Goal: Feedback & Contribution: Leave review/rating

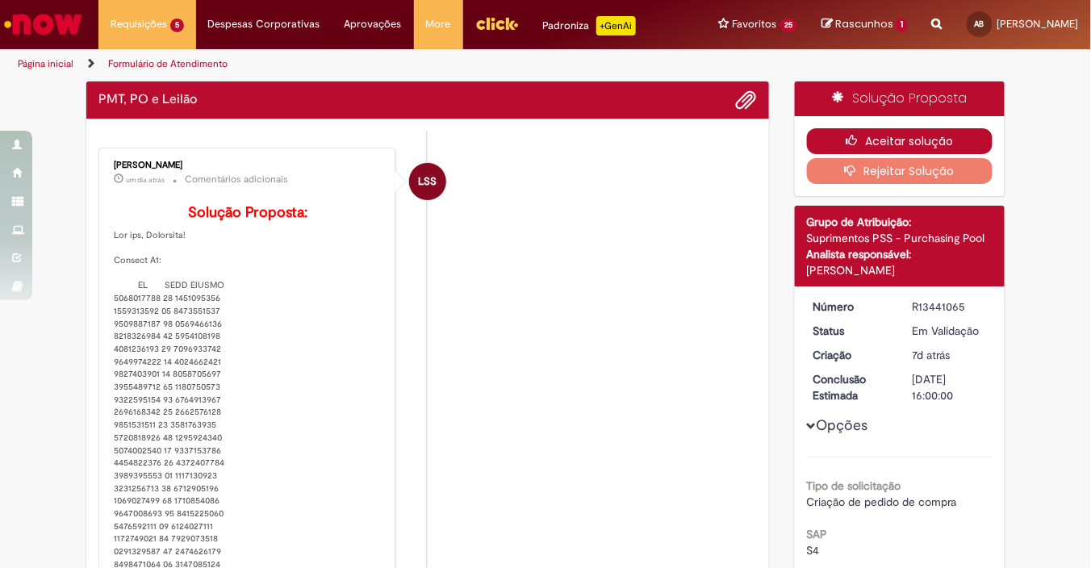
click at [851, 146] on button "Aceitar solução" at bounding box center [900, 141] width 186 height 26
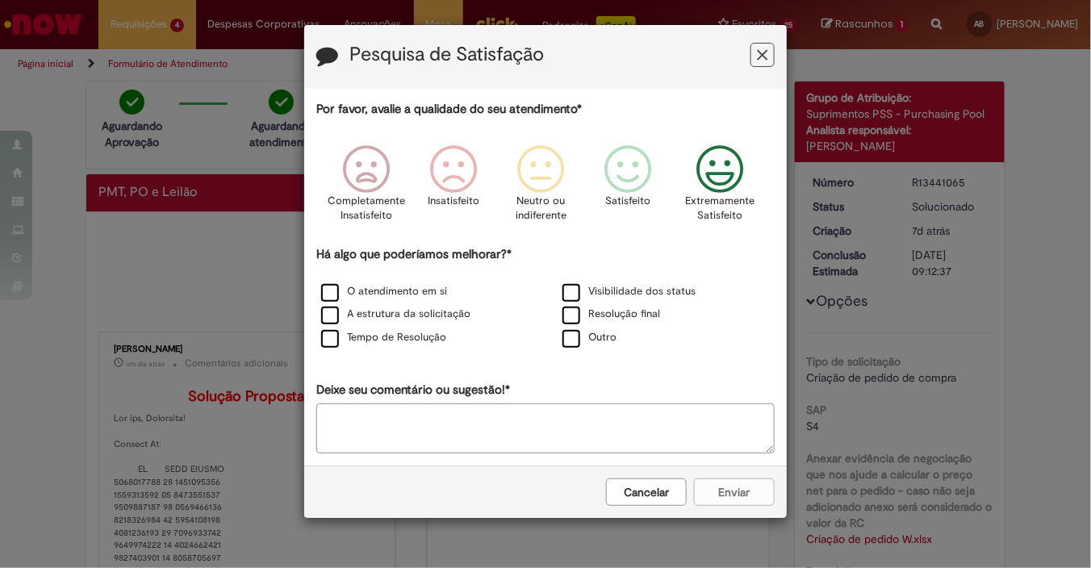
click at [727, 165] on icon "Feedback" at bounding box center [720, 169] width 61 height 48
click at [428, 288] on label "O atendimento em si" at bounding box center [384, 291] width 126 height 15
click at [419, 322] on div "A estrutura da solicitação" at bounding box center [425, 315] width 238 height 20
click at [403, 337] on label "Tempo de Resolução" at bounding box center [383, 337] width 125 height 15
click at [411, 305] on div "A estrutura da solicitação" at bounding box center [425, 315] width 238 height 20
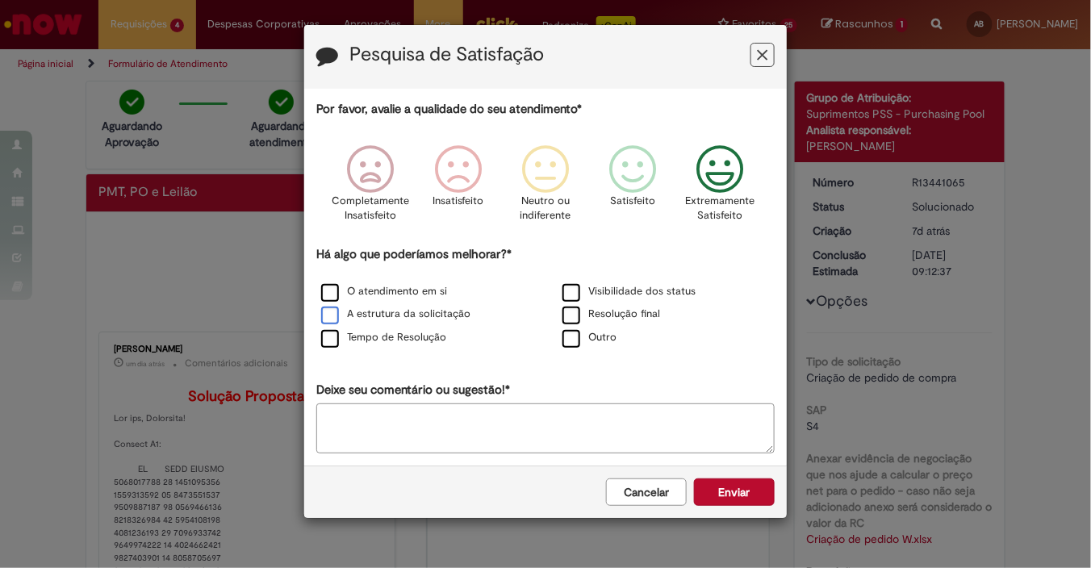
click at [436, 321] on label "A estrutura da solicitação" at bounding box center [395, 314] width 149 height 15
click at [735, 510] on div "Cancelar Enviar" at bounding box center [545, 491] width 482 height 52
click at [737, 500] on button "Enviar" at bounding box center [734, 491] width 81 height 27
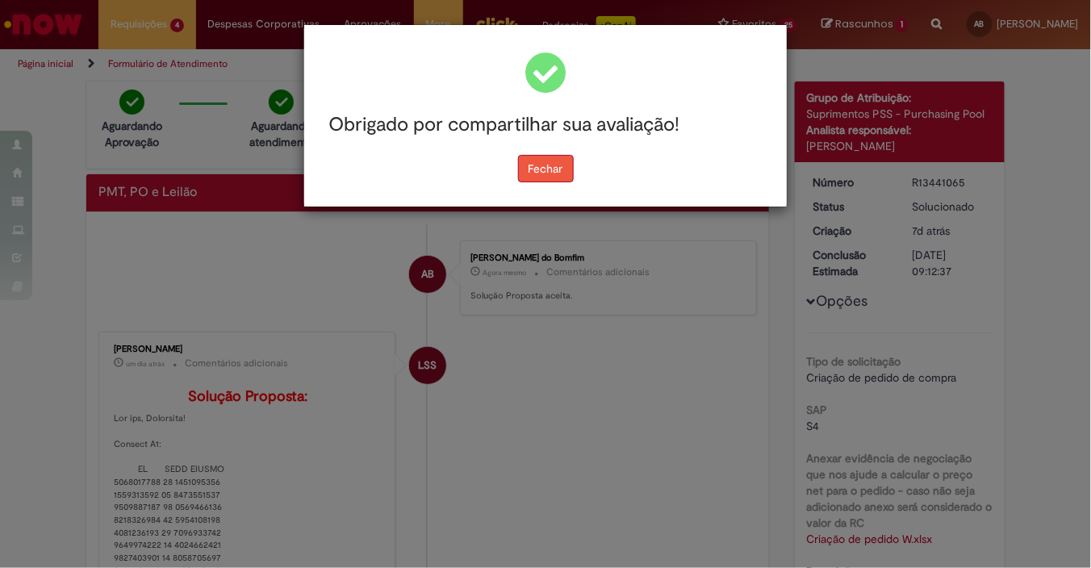
click at [521, 181] on button "Fechar" at bounding box center [546, 168] width 56 height 27
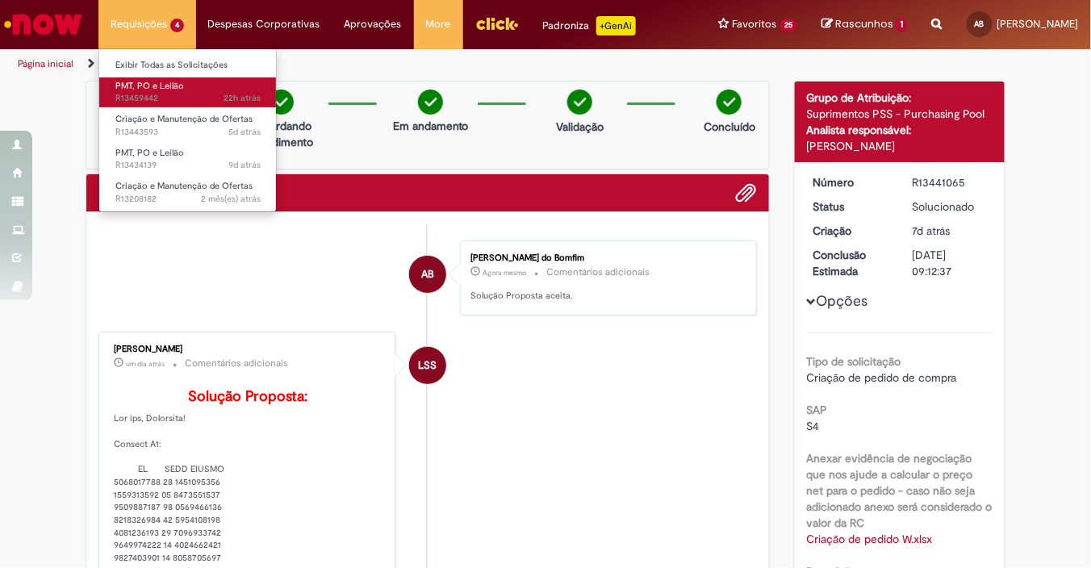
click at [164, 97] on span "22h atrás 22 horas atrás R13459442" at bounding box center [187, 98] width 145 height 13
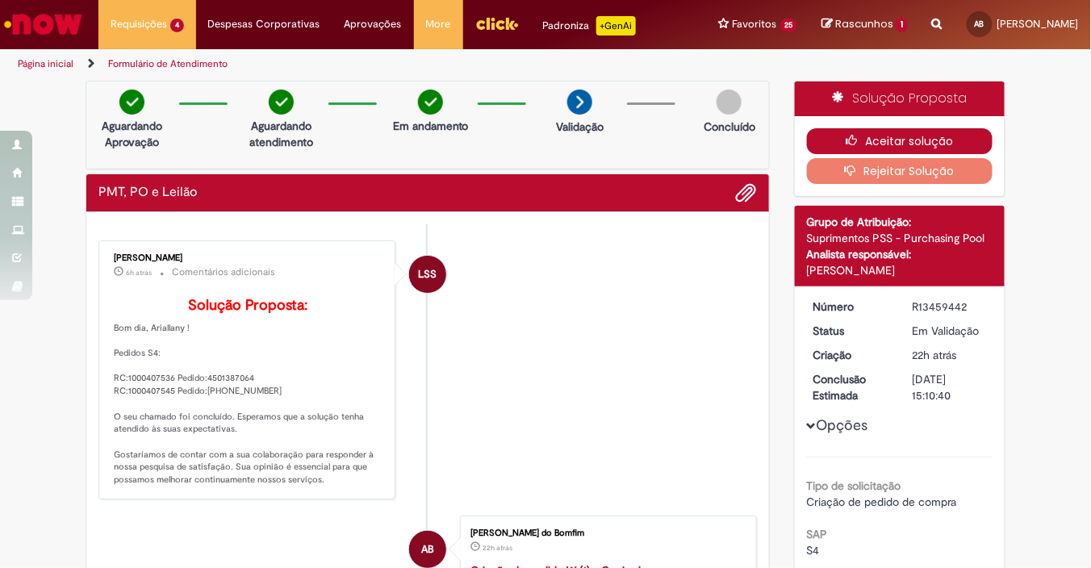
click at [845, 146] on icon "button" at bounding box center [854, 140] width 19 height 11
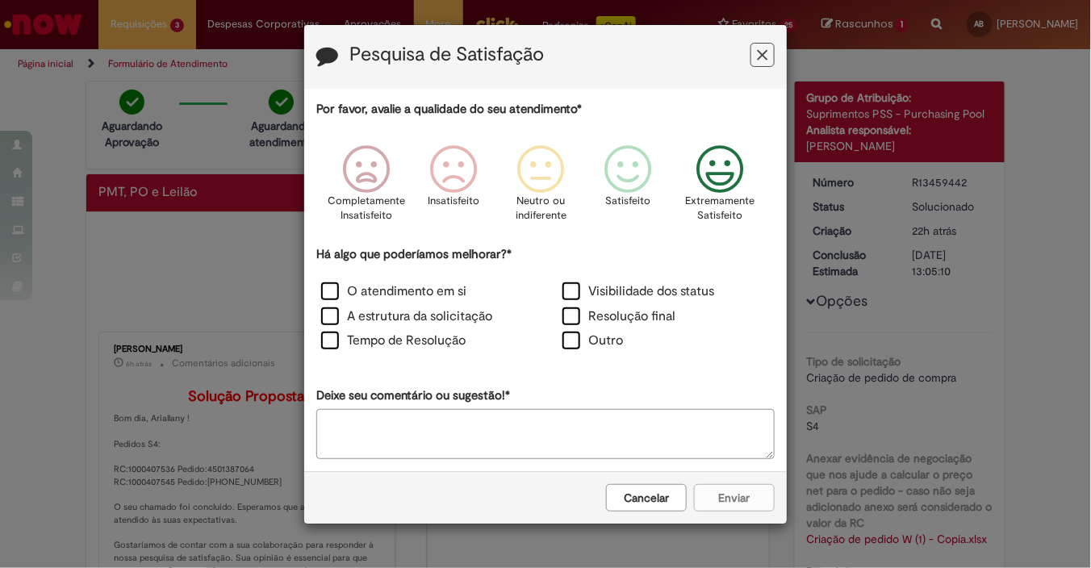
click at [730, 185] on icon "Feedback" at bounding box center [720, 169] width 61 height 48
click at [661, 291] on label "Visibilidade dos status" at bounding box center [638, 291] width 152 height 19
click at [404, 290] on label "O atendimento em si" at bounding box center [393, 291] width 145 height 19
click at [403, 307] on label "A estrutura da solicitação" at bounding box center [406, 316] width 171 height 19
click at [405, 339] on label "Tempo de Resolução" at bounding box center [393, 341] width 144 height 19
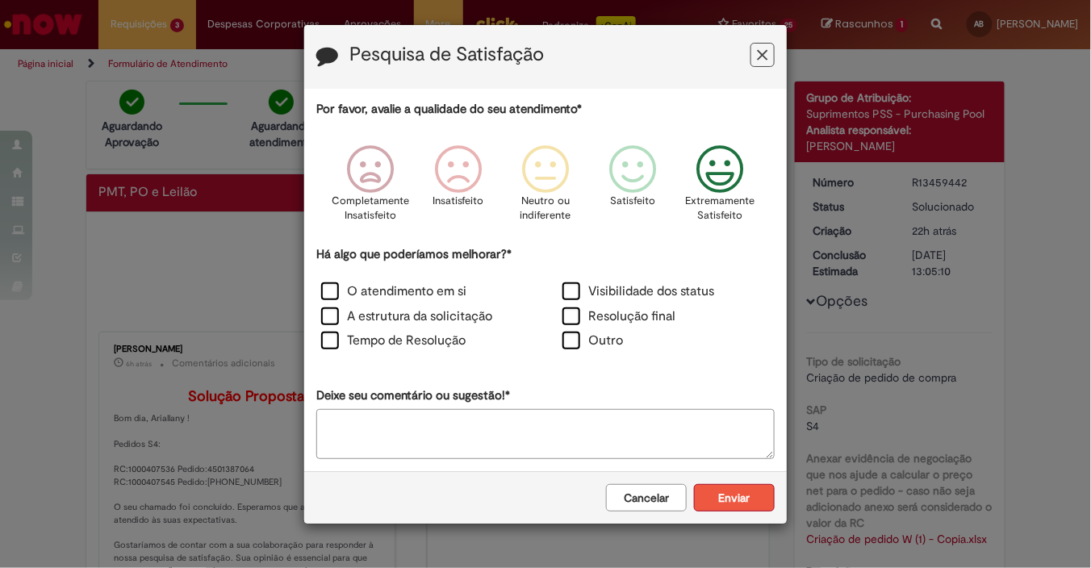
click at [754, 489] on button "Enviar" at bounding box center [734, 497] width 81 height 27
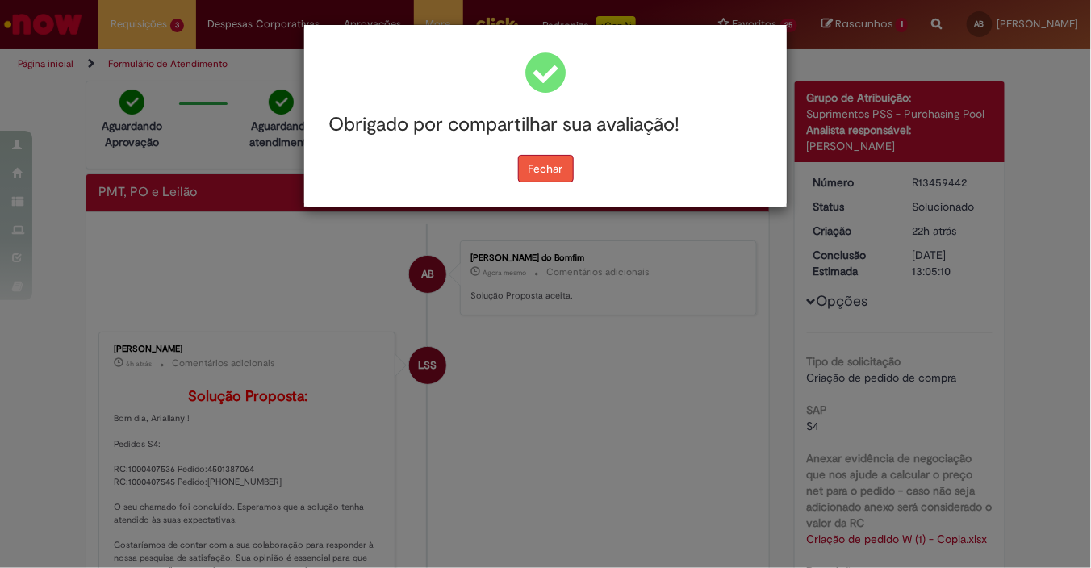
click at [545, 170] on button "Fechar" at bounding box center [546, 168] width 56 height 27
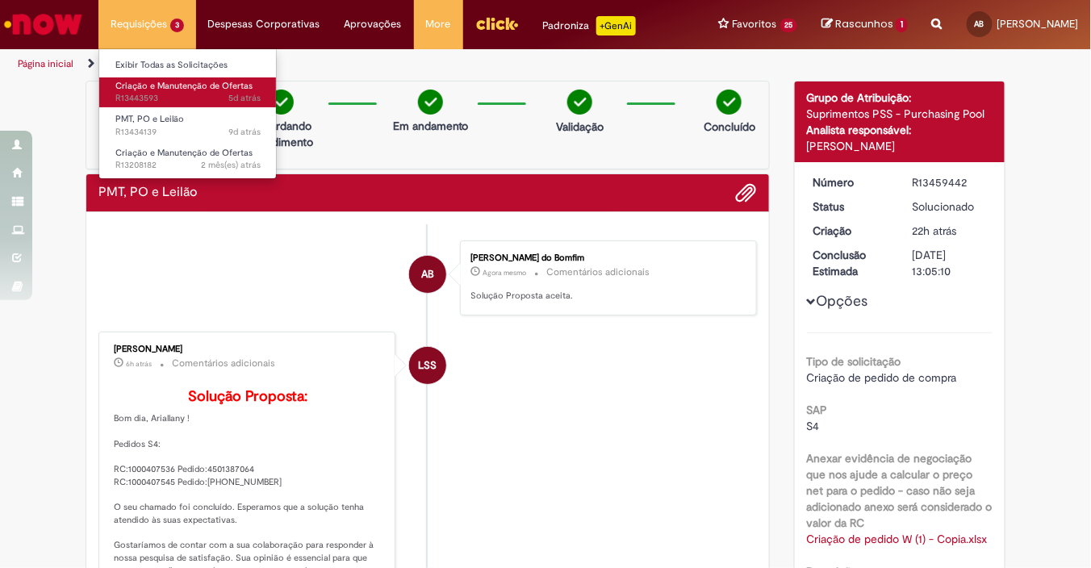
click at [159, 91] on link "Criação e Manutenção de Ofertas 5d atrás 5 dias atrás R13443593" at bounding box center [187, 92] width 177 height 30
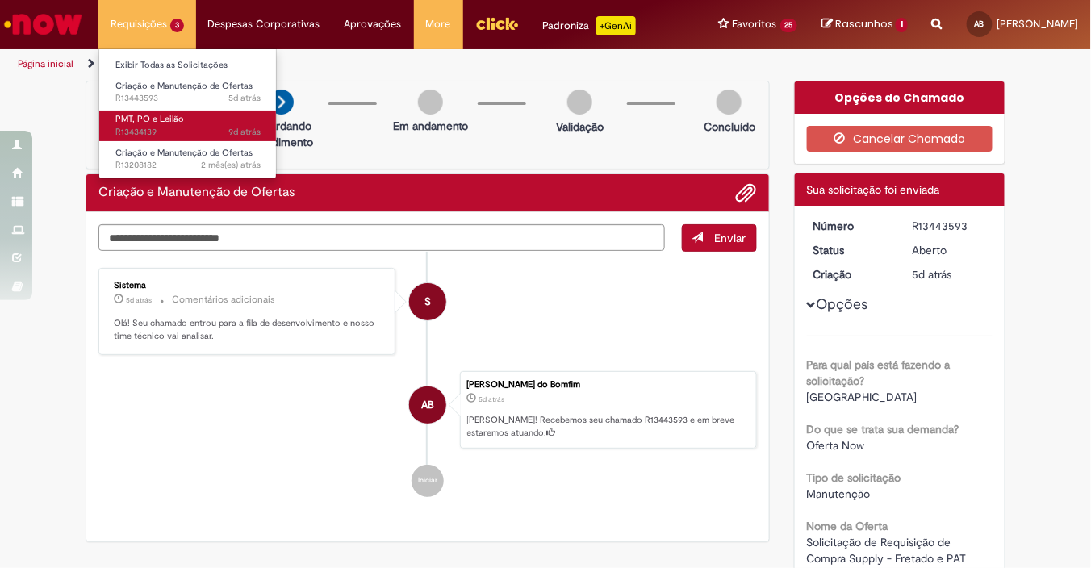
click at [173, 137] on span "9d atrás 9 dias atrás R13434139" at bounding box center [187, 132] width 145 height 13
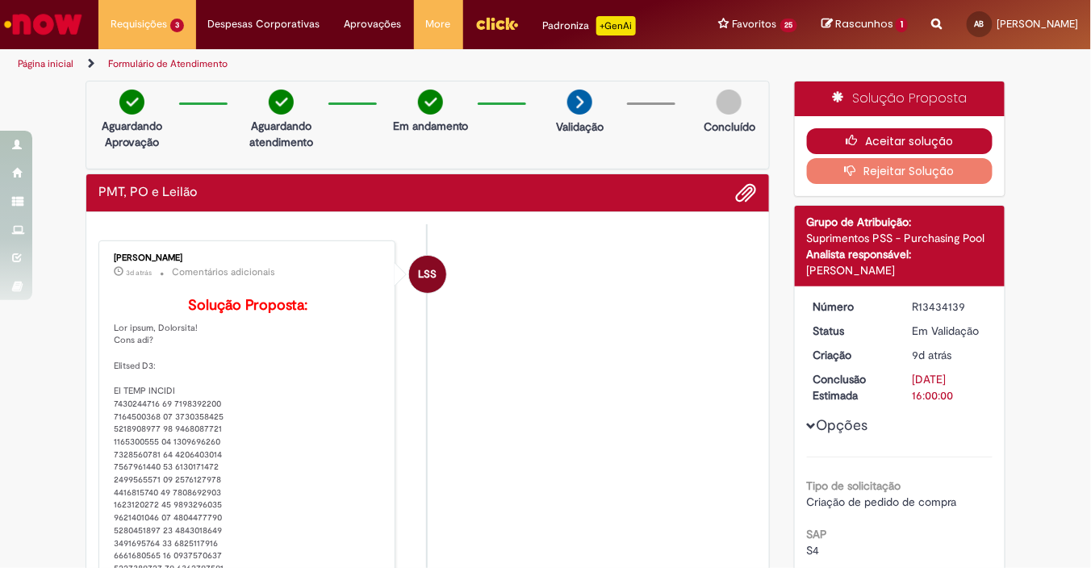
click at [911, 154] on button "Aceitar solução" at bounding box center [900, 141] width 186 height 26
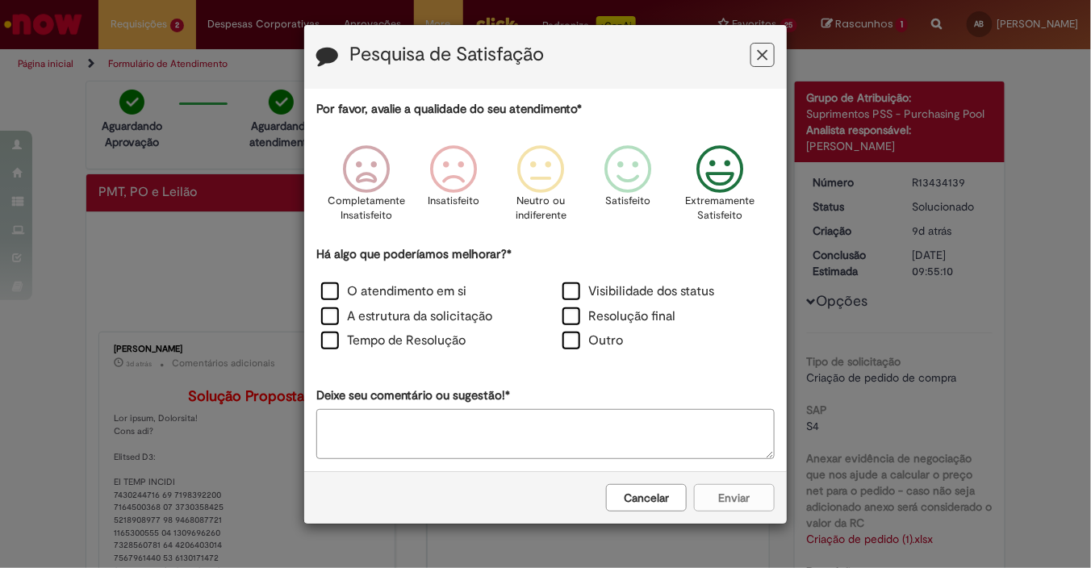
click at [732, 200] on p "Extremamente Satisfeito" at bounding box center [719, 209] width 69 height 30
click at [413, 290] on label "O atendimento em si" at bounding box center [393, 291] width 145 height 19
click at [416, 306] on div "A estrutura da solicitação" at bounding box center [424, 318] width 241 height 25
click at [428, 343] on label "Tempo de Resolução" at bounding box center [393, 341] width 144 height 19
click at [436, 319] on label "A estrutura da solicitação" at bounding box center [406, 316] width 171 height 19
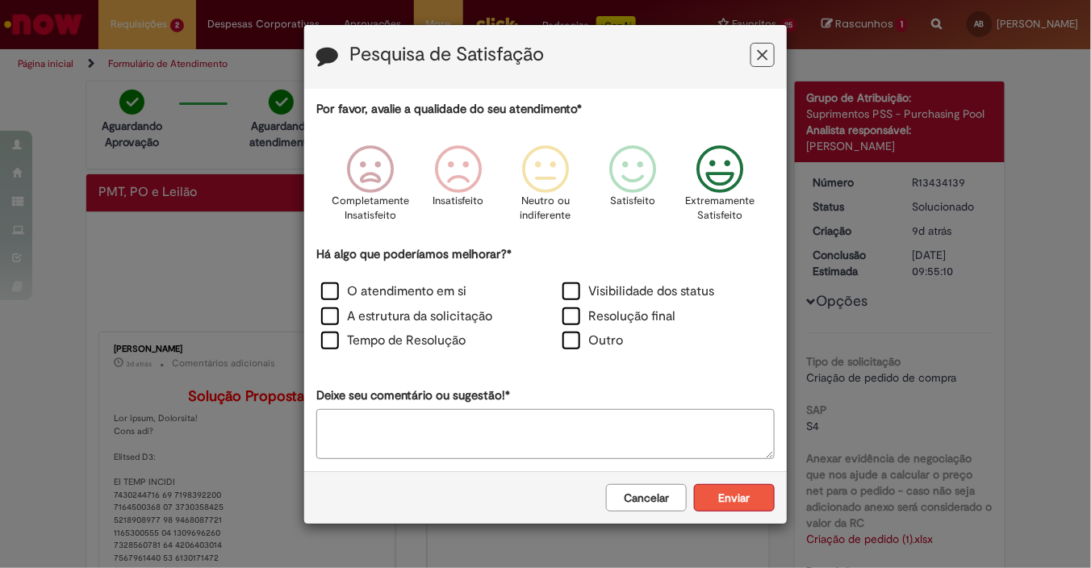
click at [728, 484] on button "Enviar" at bounding box center [734, 497] width 81 height 27
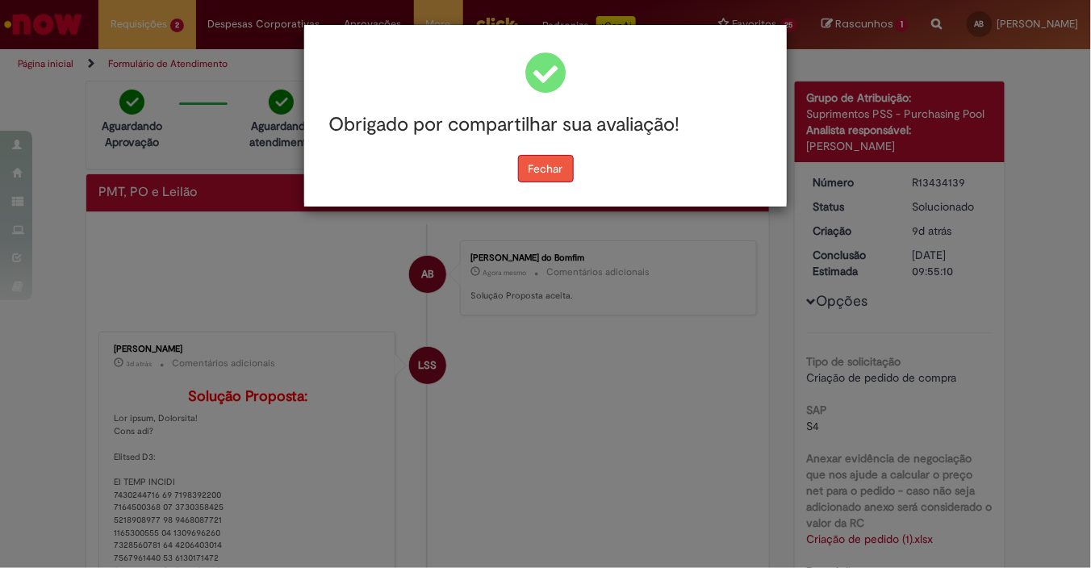
click at [561, 160] on button "Fechar" at bounding box center [546, 168] width 56 height 27
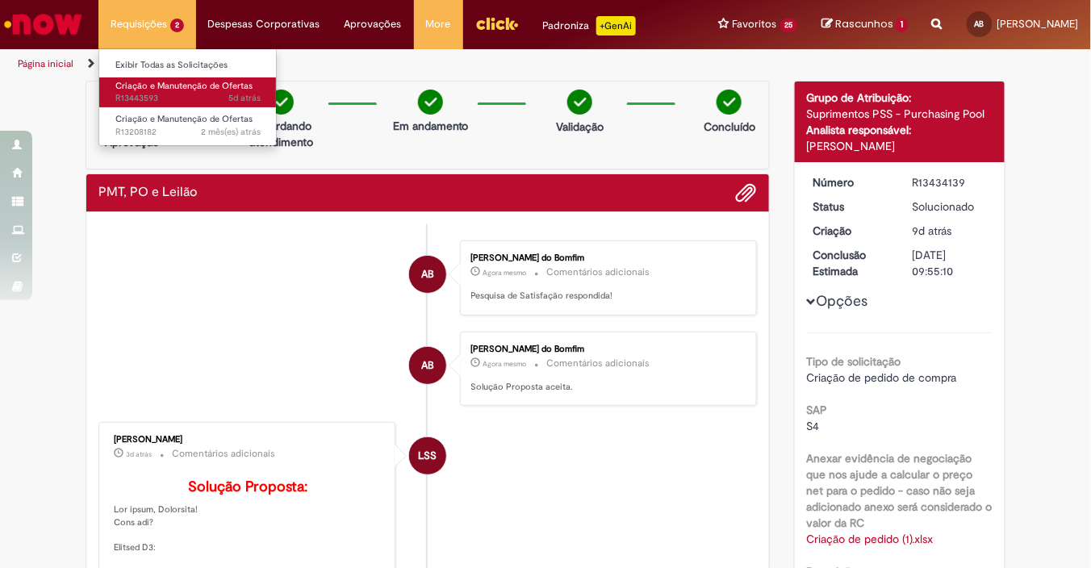
click at [184, 89] on span "Criação e Manutenção de Ofertas" at bounding box center [183, 86] width 137 height 12
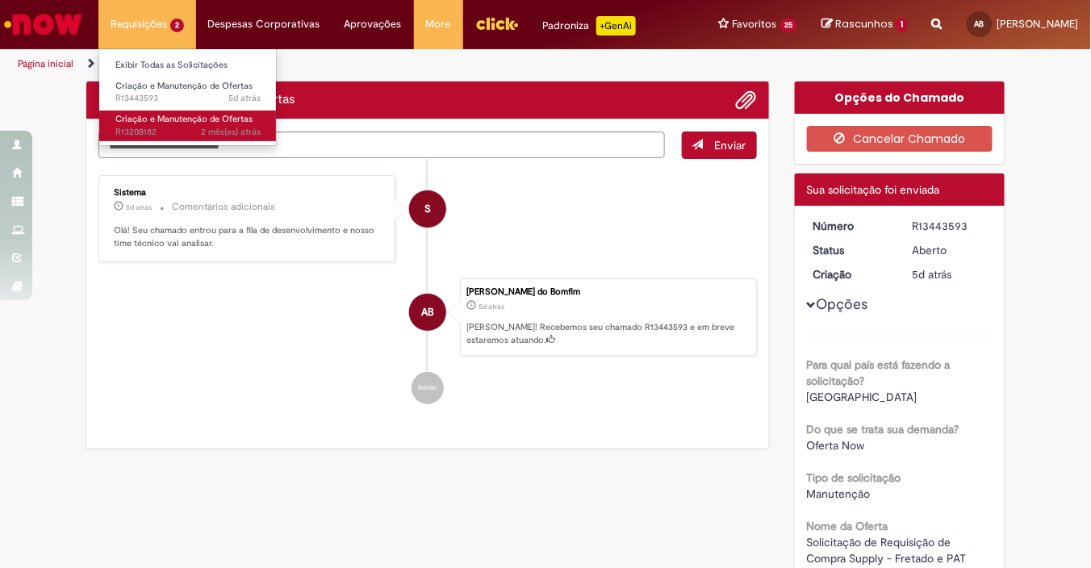
click at [212, 123] on span "Criação e Manutenção de Ofertas" at bounding box center [183, 119] width 137 height 12
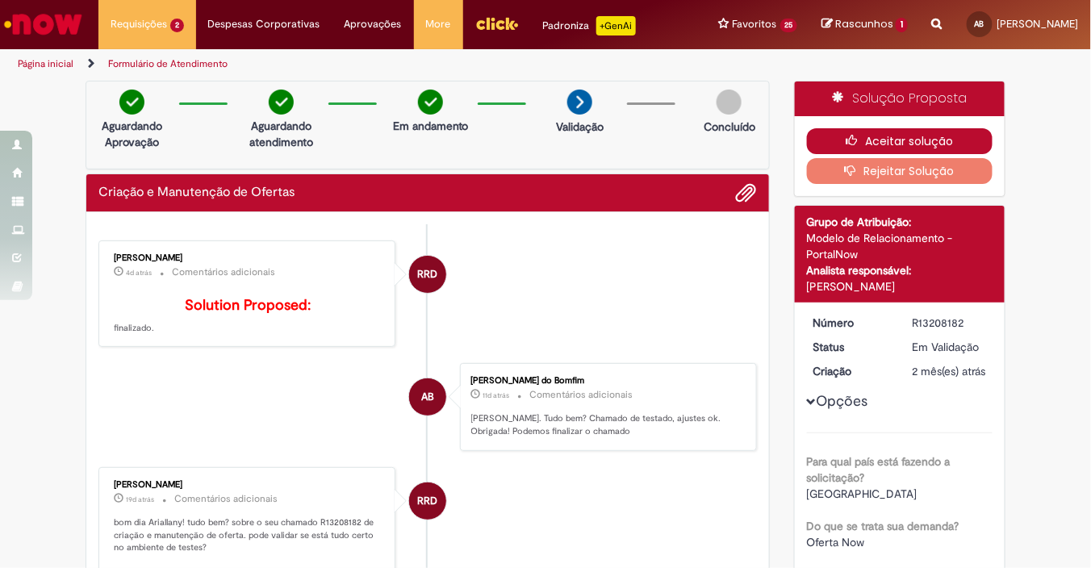
click at [845, 146] on icon "button" at bounding box center [854, 140] width 19 height 11
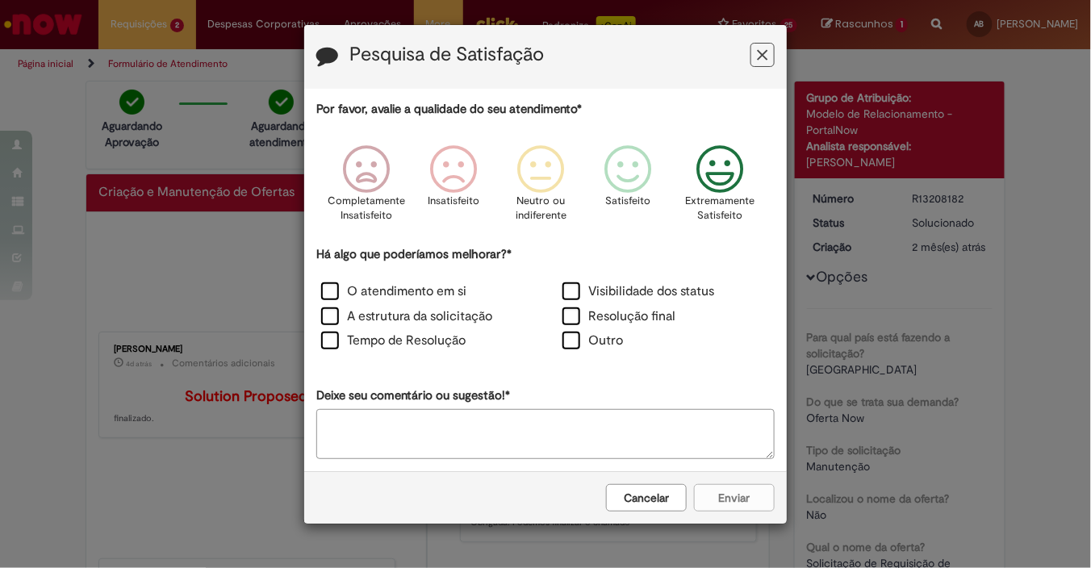
click at [715, 194] on p "Extremamente Satisfeito" at bounding box center [719, 209] width 69 height 30
click at [399, 291] on label "O atendimento em si" at bounding box center [393, 291] width 145 height 19
click at [447, 340] on label "Tempo de Resolução" at bounding box center [393, 341] width 144 height 19
click at [419, 340] on label "Tempo de Resolução" at bounding box center [393, 341] width 144 height 19
click at [621, 311] on label "Resolução final" at bounding box center [618, 316] width 113 height 19
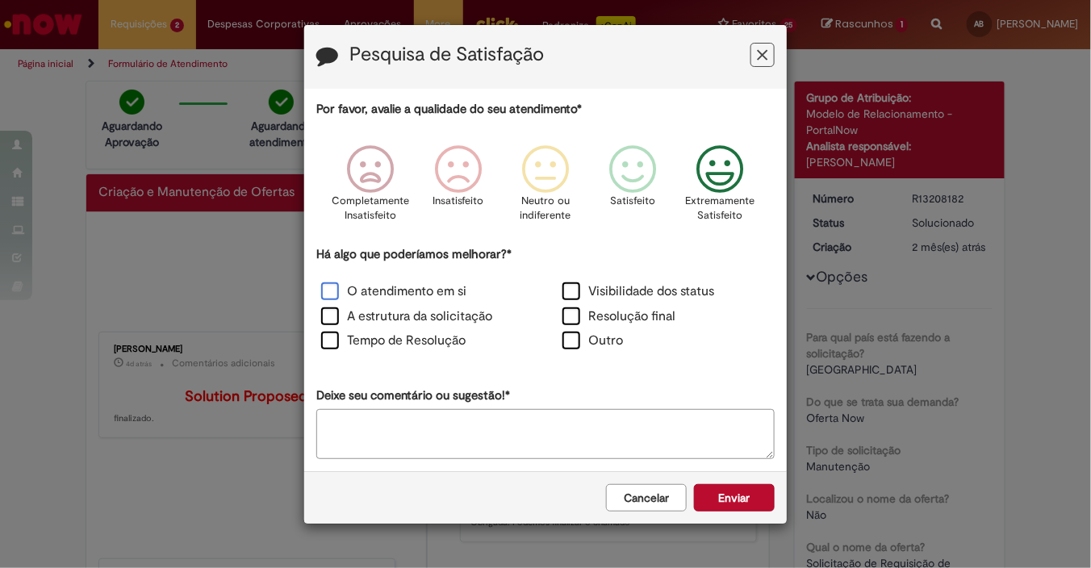
click at [432, 292] on label "O atendimento em si" at bounding box center [393, 291] width 145 height 19
click at [449, 291] on label "O atendimento em si" at bounding box center [393, 291] width 145 height 19
click at [772, 492] on button "Enviar" at bounding box center [734, 497] width 81 height 27
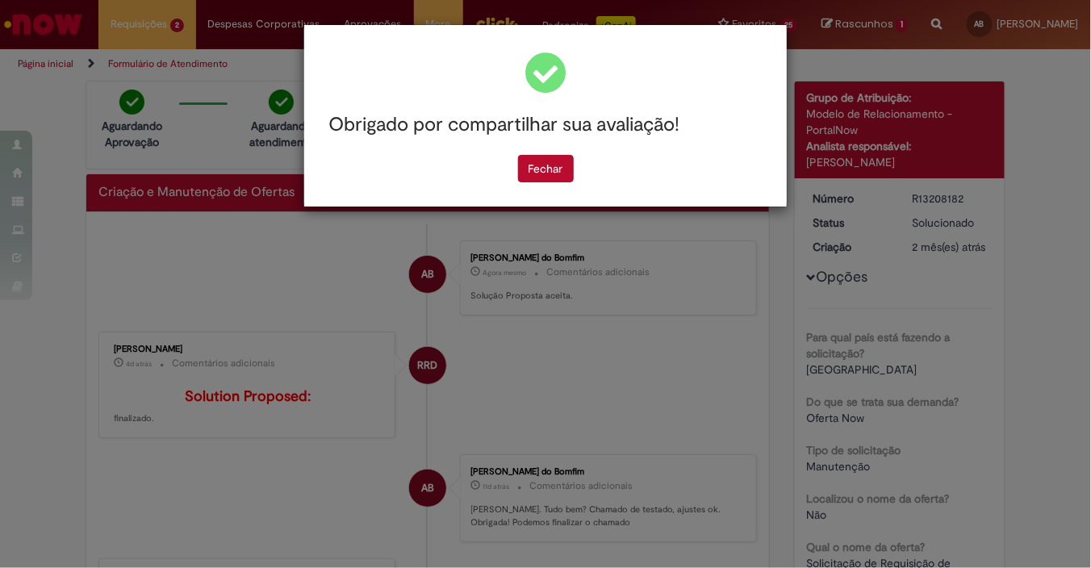
click at [545, 182] on div "Obrigado por compartilhar sua avaliação! [GEOGRAPHIC_DATA]" at bounding box center [545, 116] width 482 height 182
